Goal: Check status: Check status

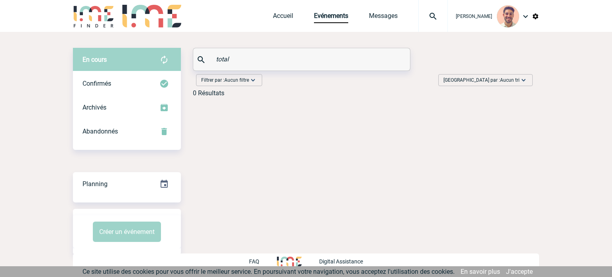
drag, startPoint x: 250, startPoint y: 54, endPoint x: 177, endPoint y: 55, distance: 73.3
click at [177, 55] on div "En cours En cours Confirmés Archivés Abandonnés En cours Confirmés Archivés Aba…" at bounding box center [306, 75] width 466 height 55
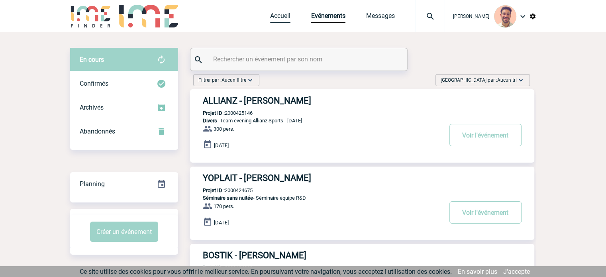
click at [282, 17] on link "Accueil" at bounding box center [280, 17] width 20 height 11
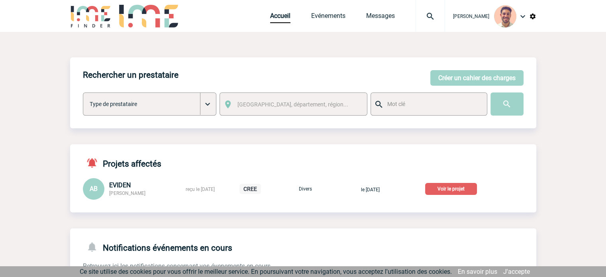
click at [458, 189] on p "Voir le projet" at bounding box center [451, 189] width 52 height 12
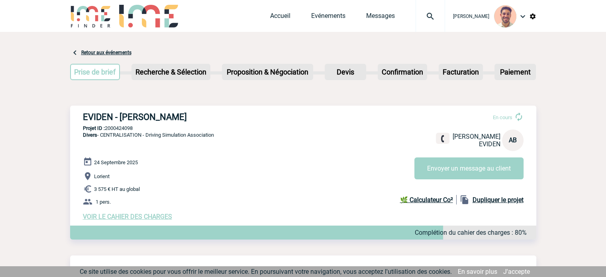
drag, startPoint x: 139, startPoint y: 128, endPoint x: 106, endPoint y: 129, distance: 33.1
click at [106, 129] on p "Projet ID : 2000424098" at bounding box center [303, 128] width 466 height 6
copy p "2000424098"
